Goal: Task Accomplishment & Management: Manage account settings

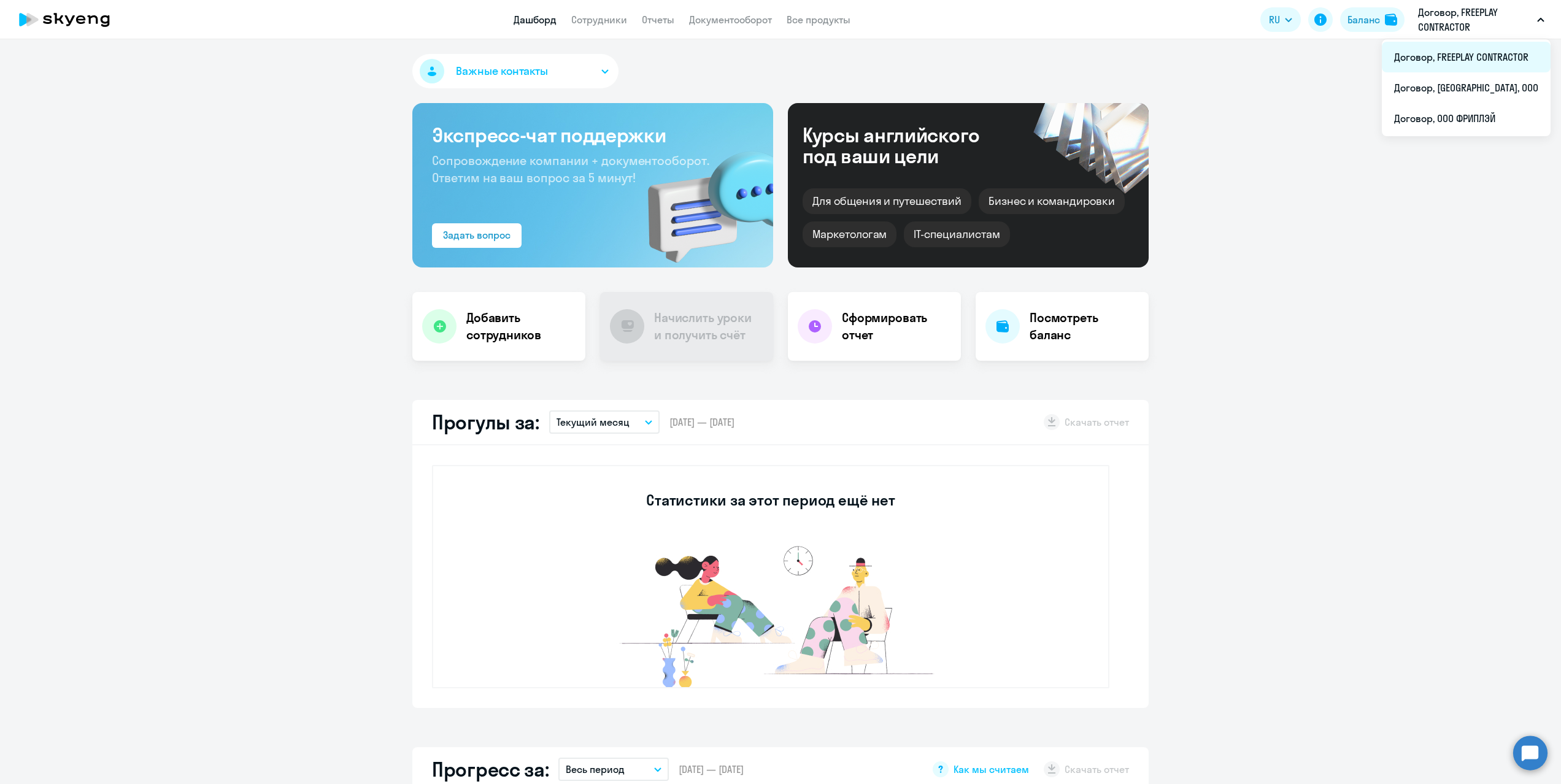
select select "30"
click at [1464, 57] on li "Договор, FREEPLAY CONTRACTOR" at bounding box center [1465, 57] width 169 height 31
click at [600, 19] on link "Сотрудники" at bounding box center [599, 20] width 56 height 13
select select "30"
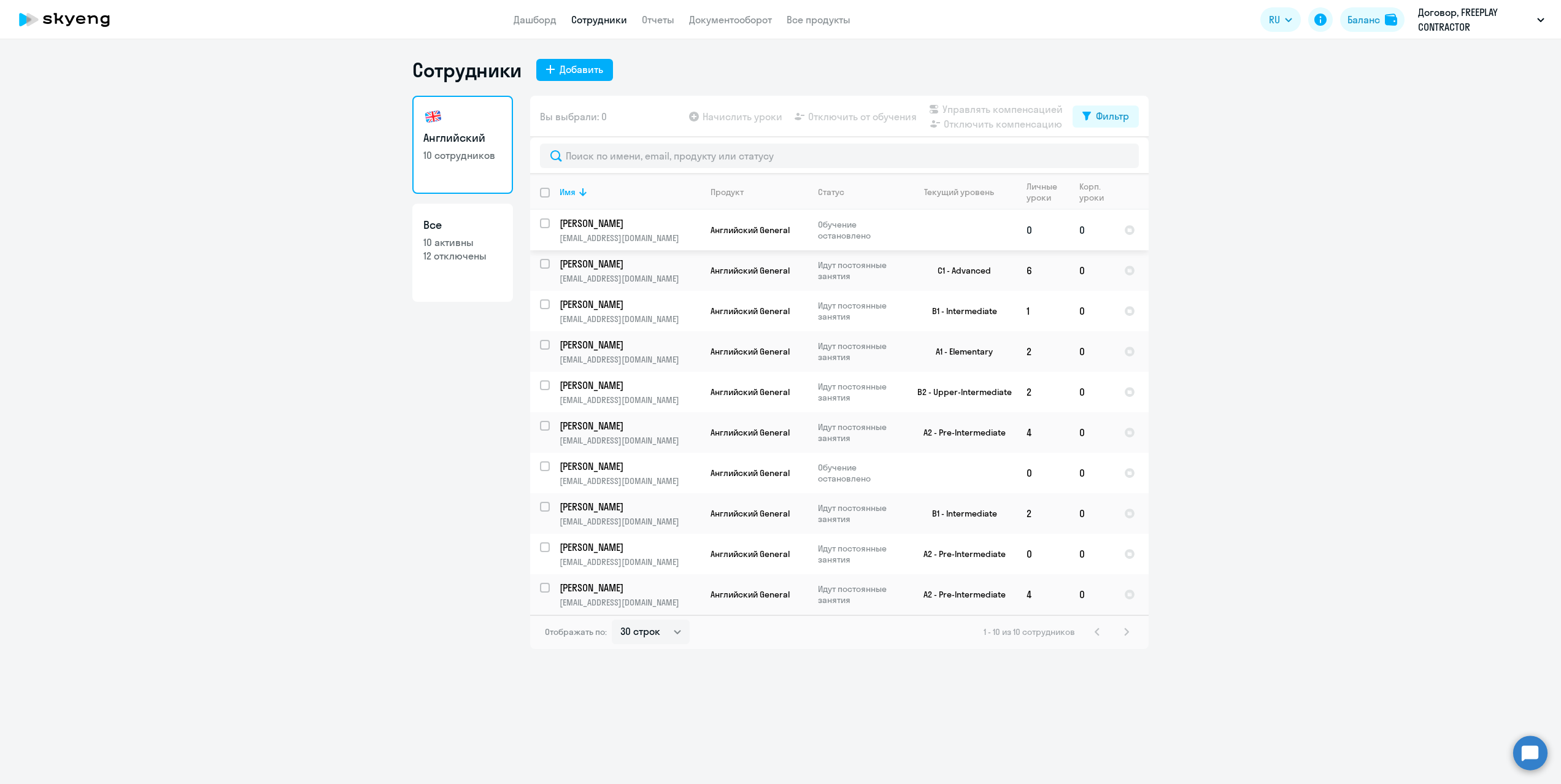
click at [545, 224] on input "select row 36634709" at bounding box center [552, 230] width 24 height 24
click at [539, 217] on div at bounding box center [545, 224] width 30 height 30
click at [544, 224] on input "select row 36634709" at bounding box center [552, 230] width 24 height 24
checkbox input "true"
click at [844, 119] on app-table-action-button "Отключить от обучения" at bounding box center [854, 116] width 125 height 15
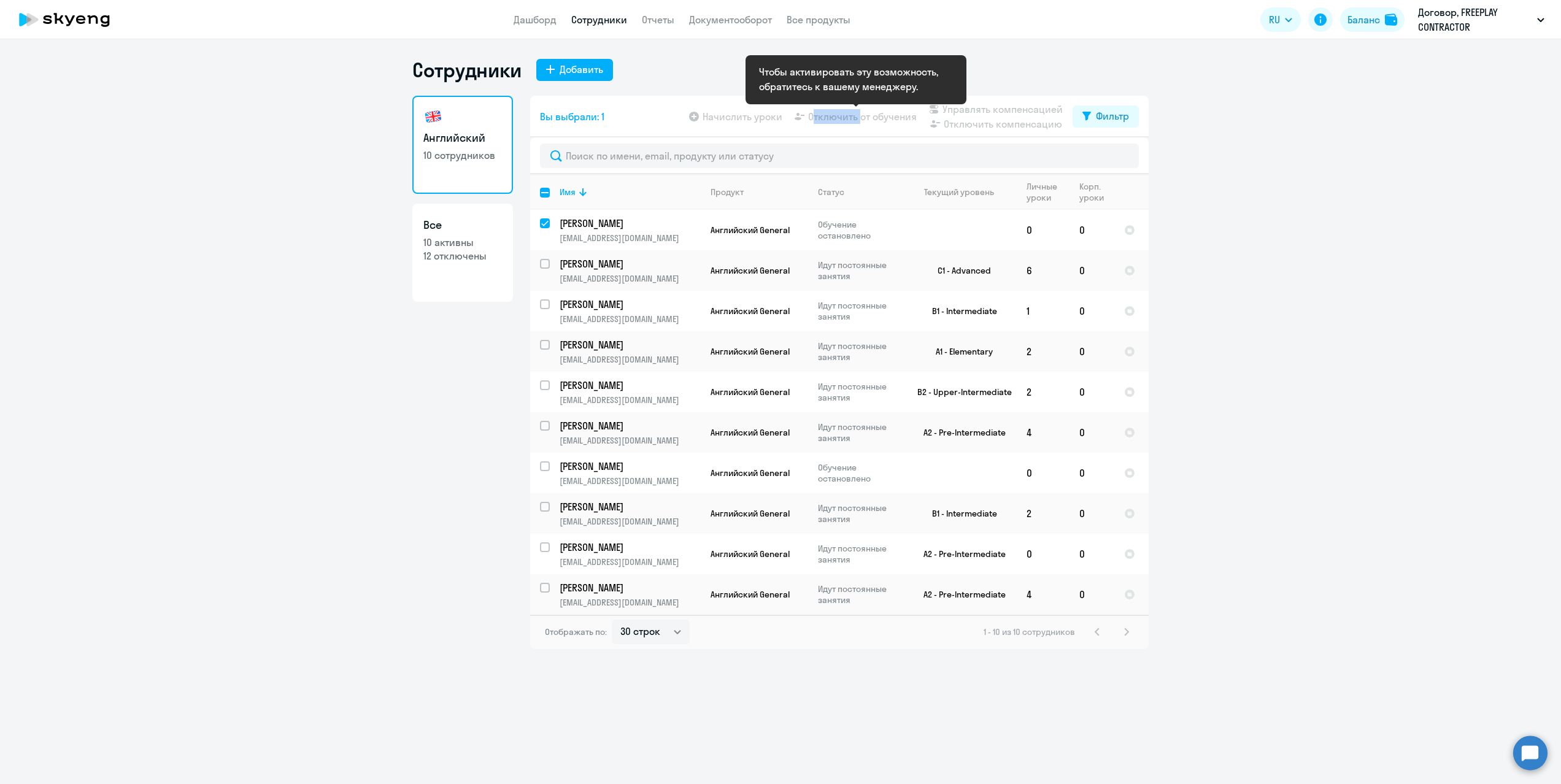
click at [844, 119] on app-table-action-button "Отключить от обучения" at bounding box center [854, 116] width 125 height 15
click at [148, 266] on ng-component "Сотрудники Добавить Английский 10 сотрудников Все 10 активны 12 отключены Вы вы…" at bounding box center [780, 353] width 1561 height 592
click at [901, 114] on app-table-action-button "Отключить от обучения" at bounding box center [854, 116] width 125 height 15
